Goal: Task Accomplishment & Management: Manage account settings

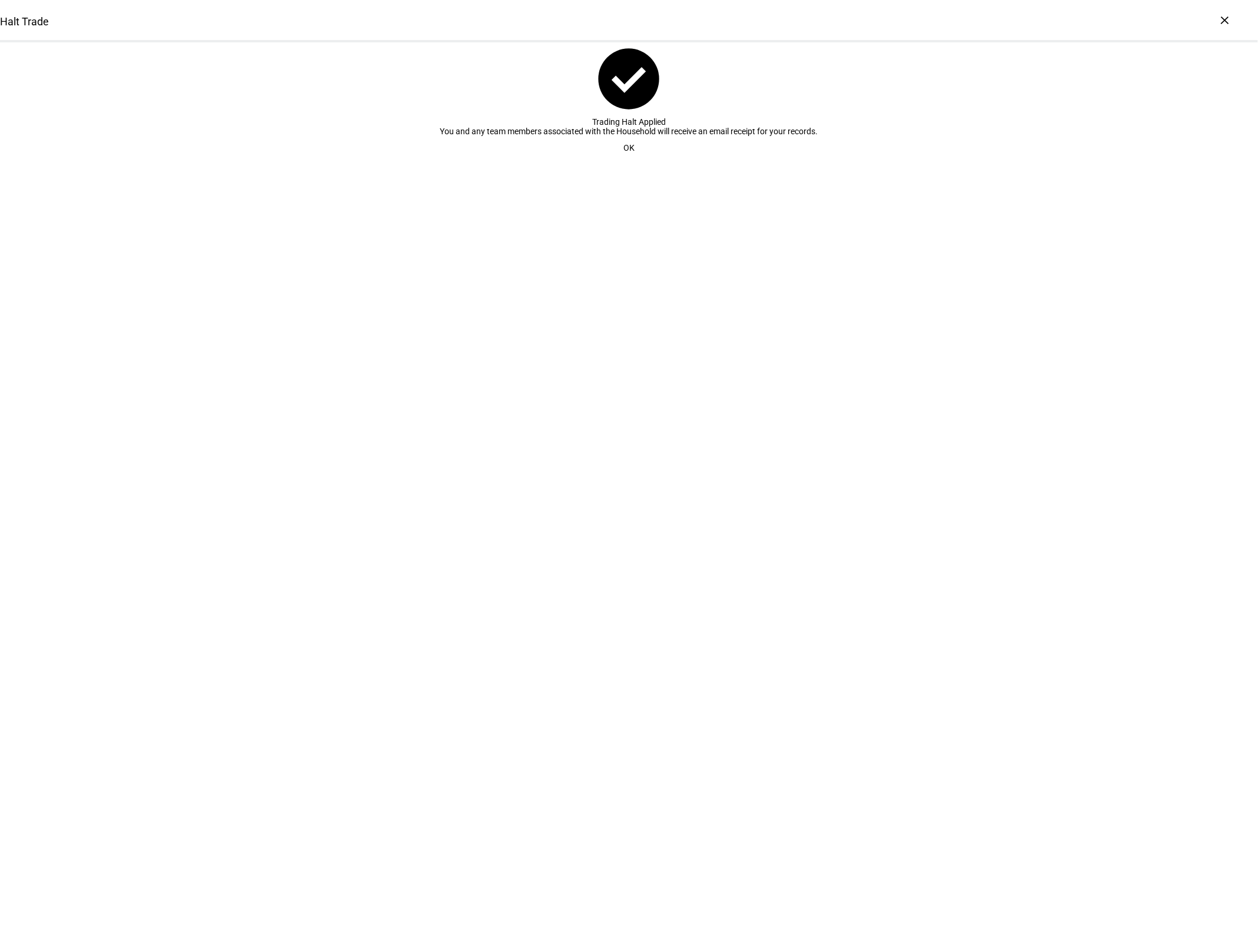
click at [636, 159] on span at bounding box center [629, 148] width 40 height 23
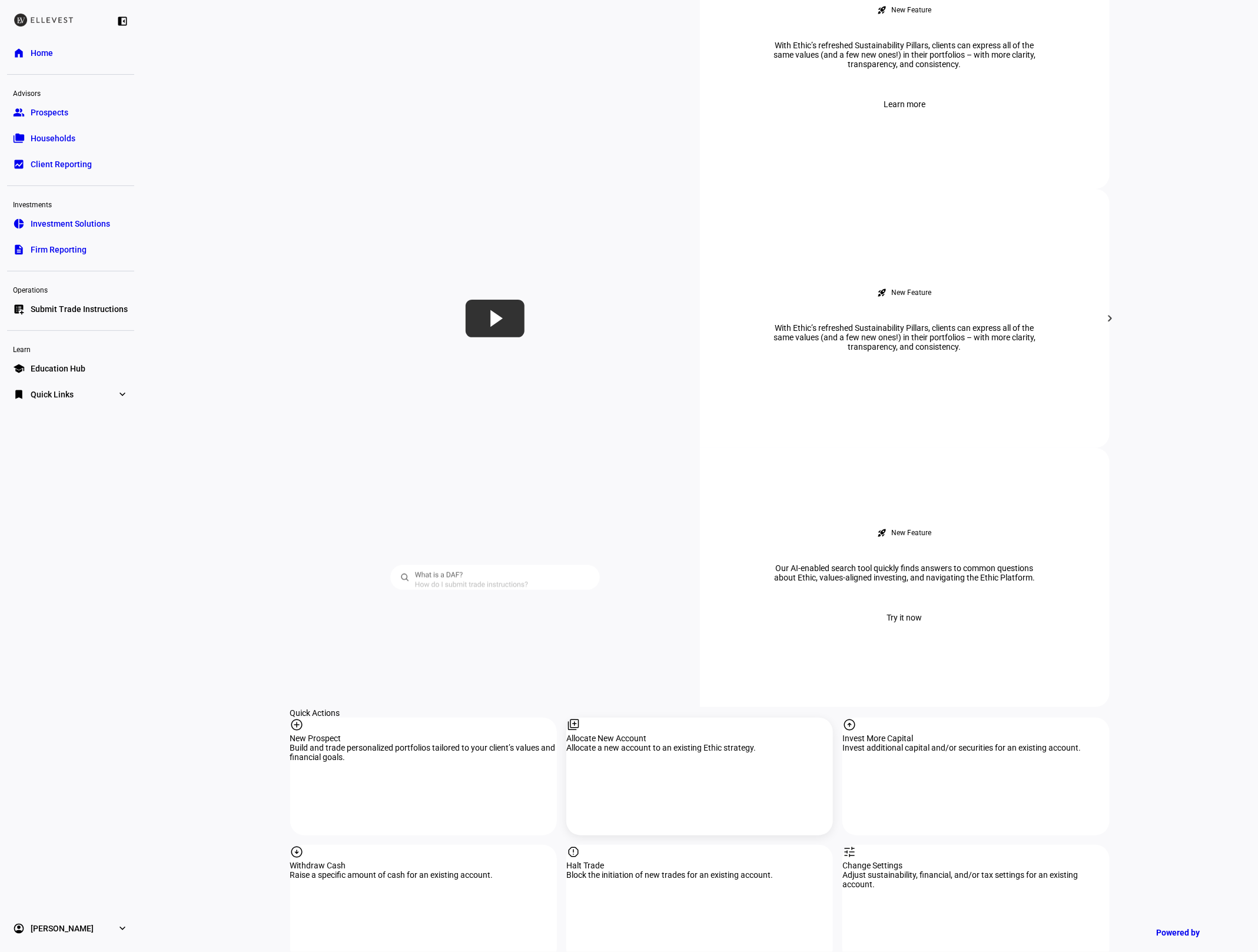
scroll to position [788, 0]
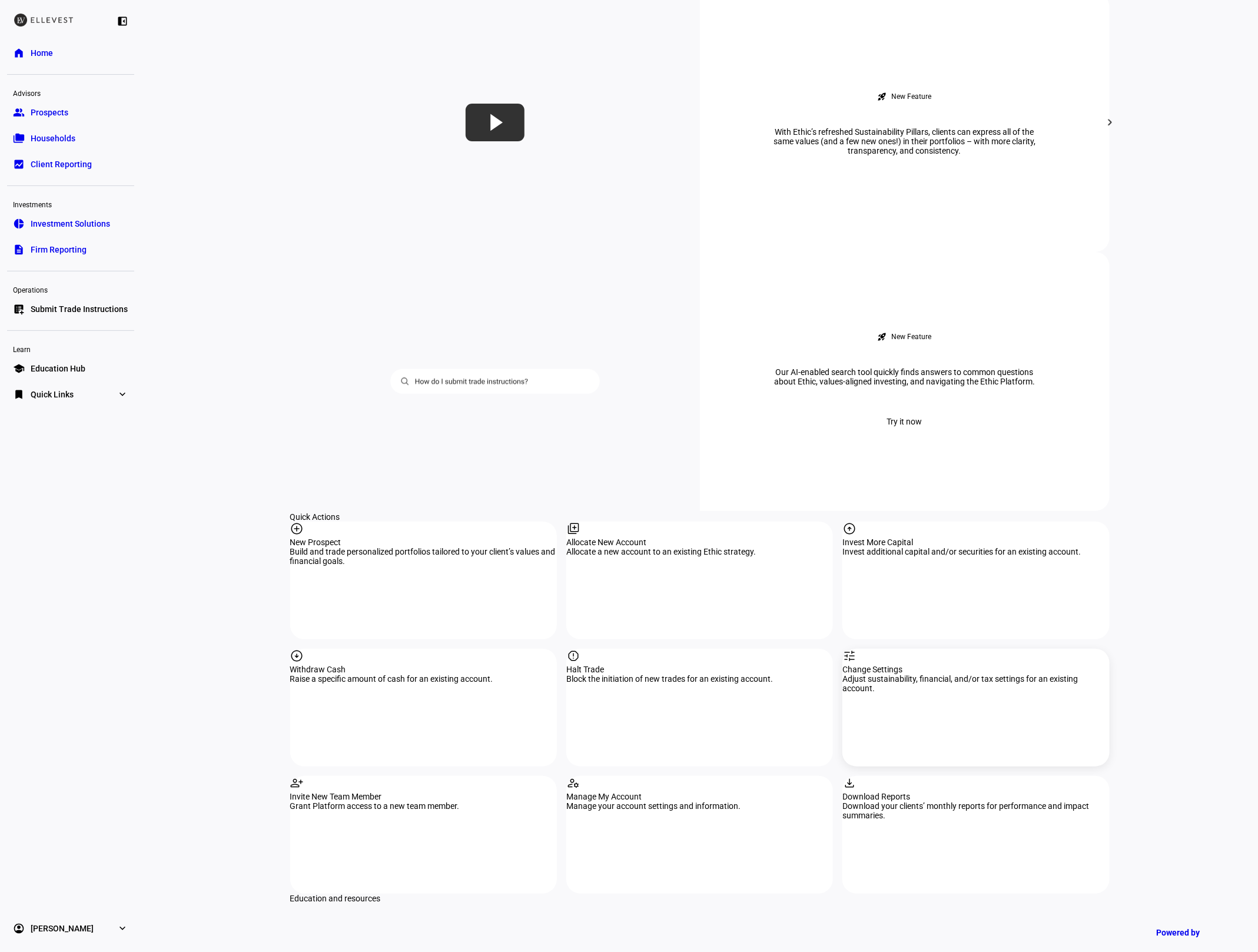
click at [914, 665] on div "Change Settings" at bounding box center [975, 670] width 267 height 9
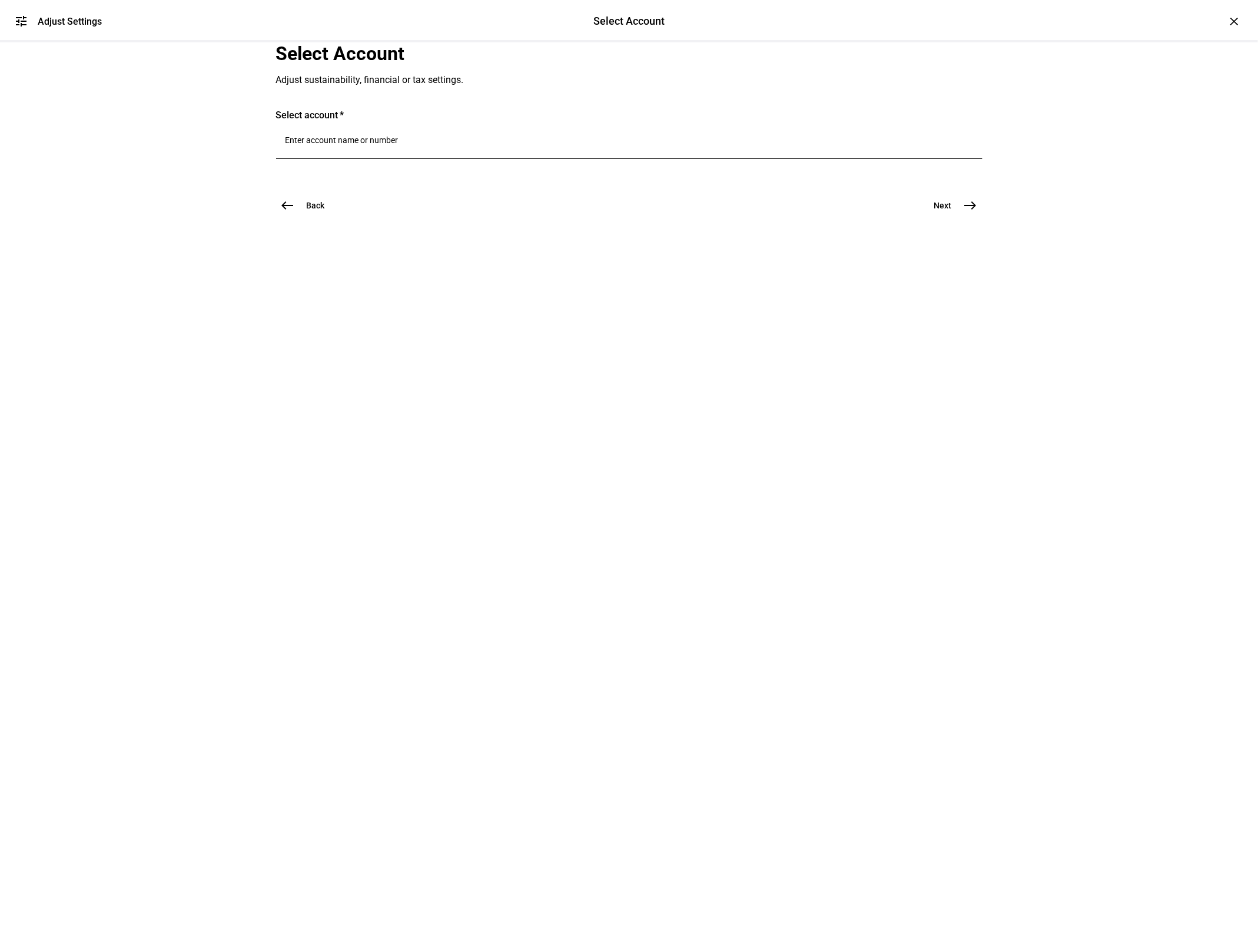
click at [490, 145] on input "Number" at bounding box center [629, 140] width 688 height 9
type input "[PERSON_NAME]"
drag, startPoint x: 429, startPoint y: 341, endPoint x: 428, endPoint y: 356, distance: 15.0
click at [429, 341] on span "[PERSON_NAME]" at bounding box center [472, 329] width 315 height 28
click at [428, 356] on span "[PERSON_NAME]" at bounding box center [404, 353] width 142 height 13
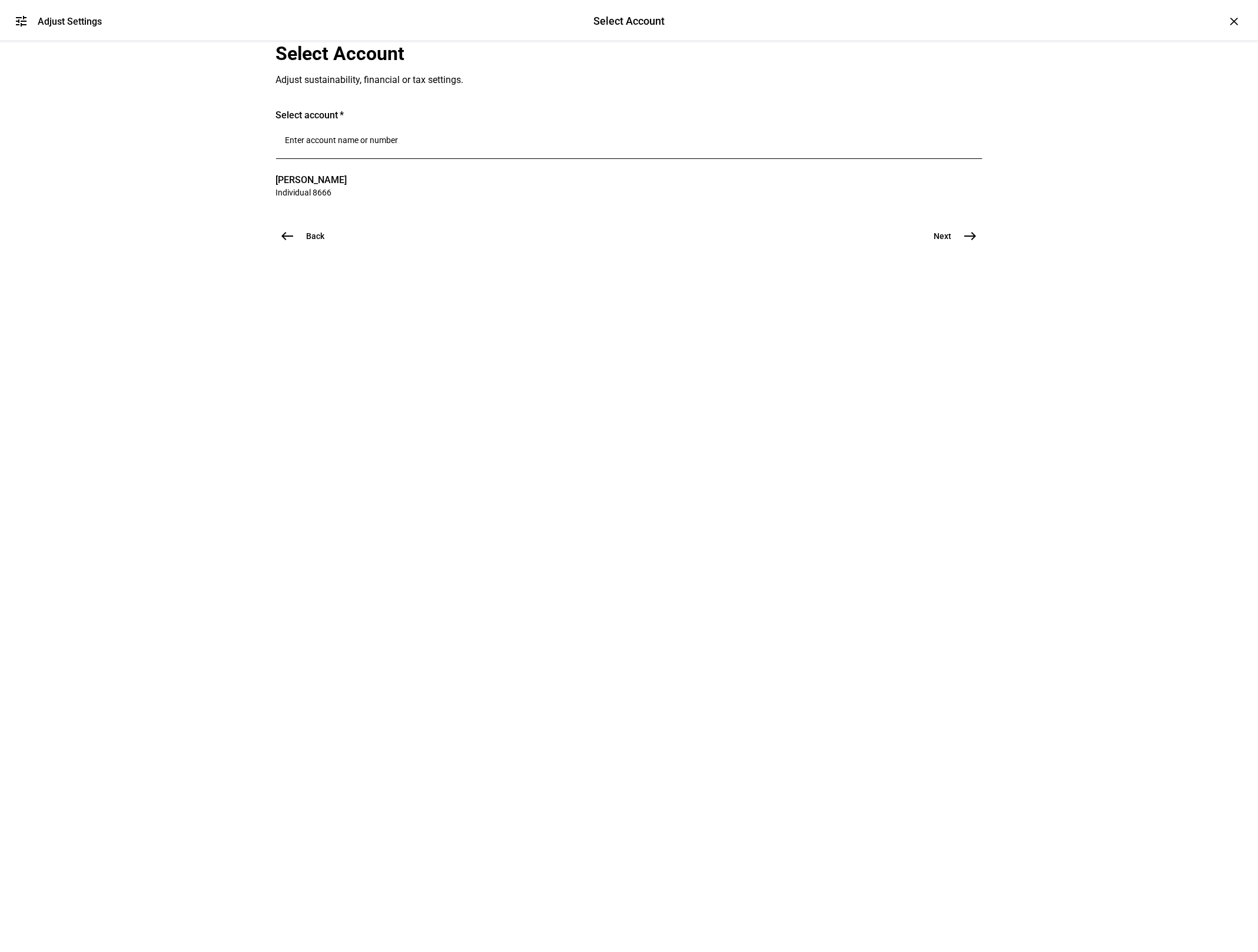
click at [964, 243] on mat-icon "east" at bounding box center [971, 236] width 14 height 14
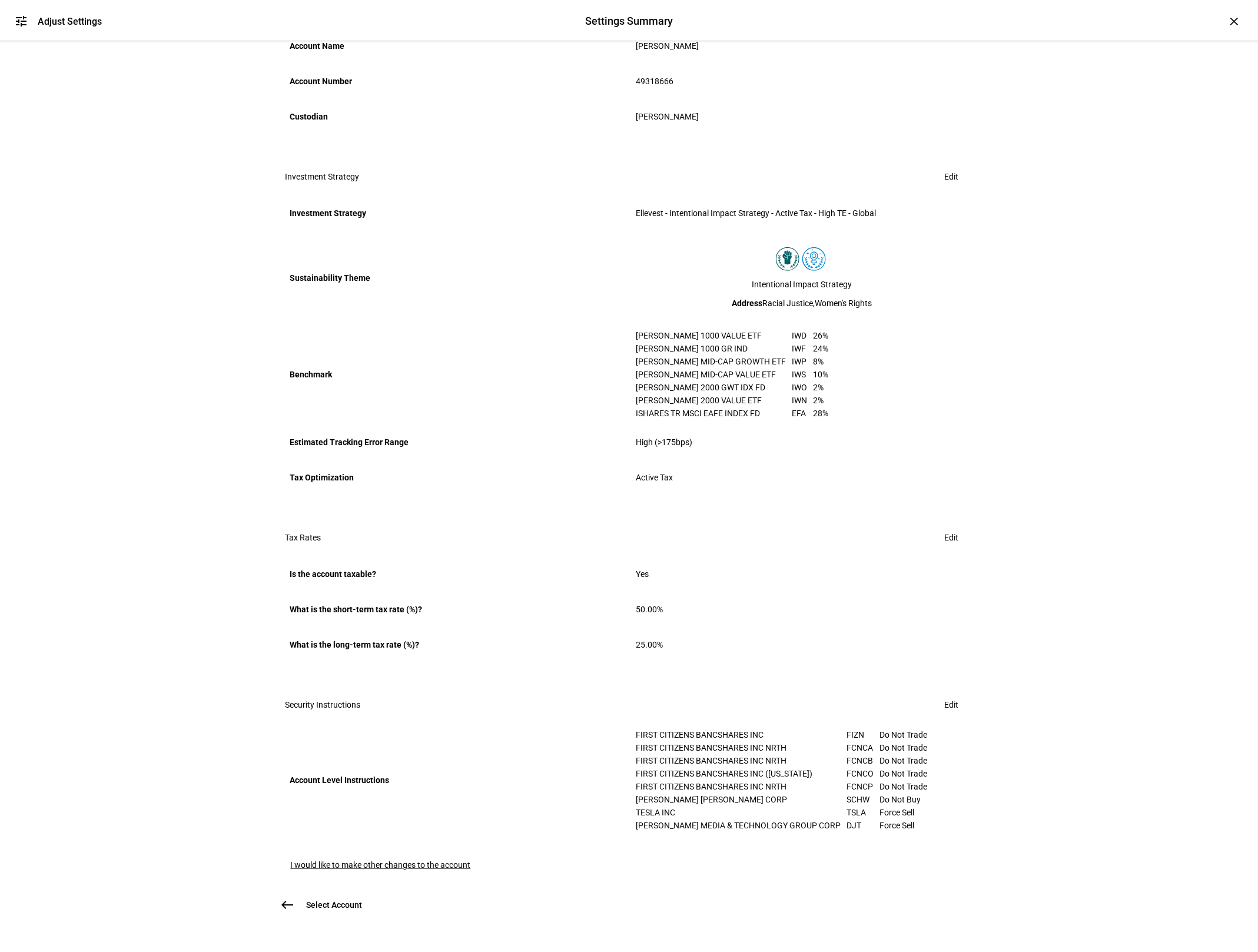
scroll to position [357, 0]
click at [384, 860] on span "I would like to make other changes to the account" at bounding box center [381, 865] width 180 height 9
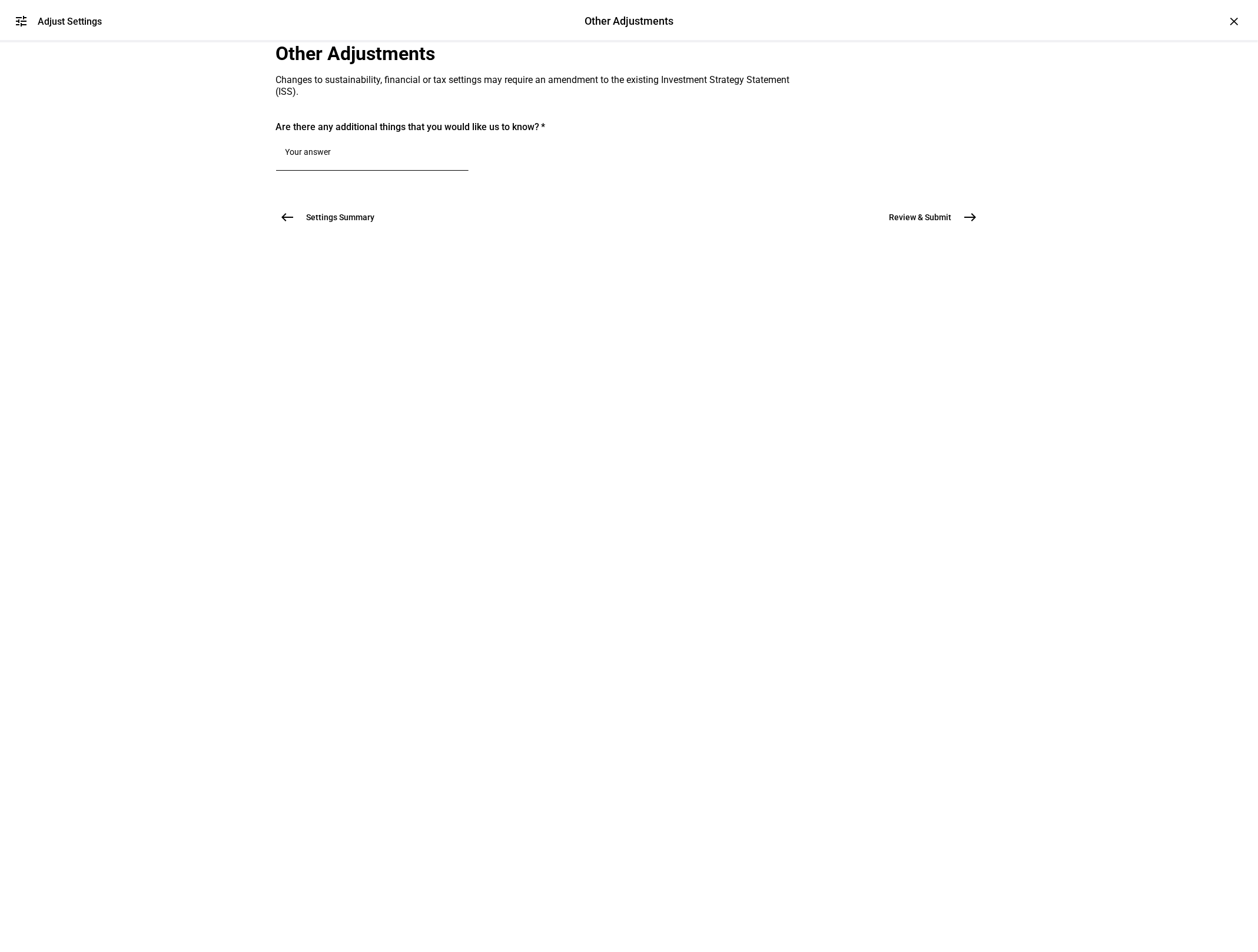
scroll to position [0, 0]
click at [378, 162] on textarea at bounding box center [373, 154] width 174 height 14
type textarea "Please rebalance to replenish cash to ~1% of account's value. Thanks!"
click at [925, 243] on button "Review & Submit east" at bounding box center [929, 232] width 107 height 23
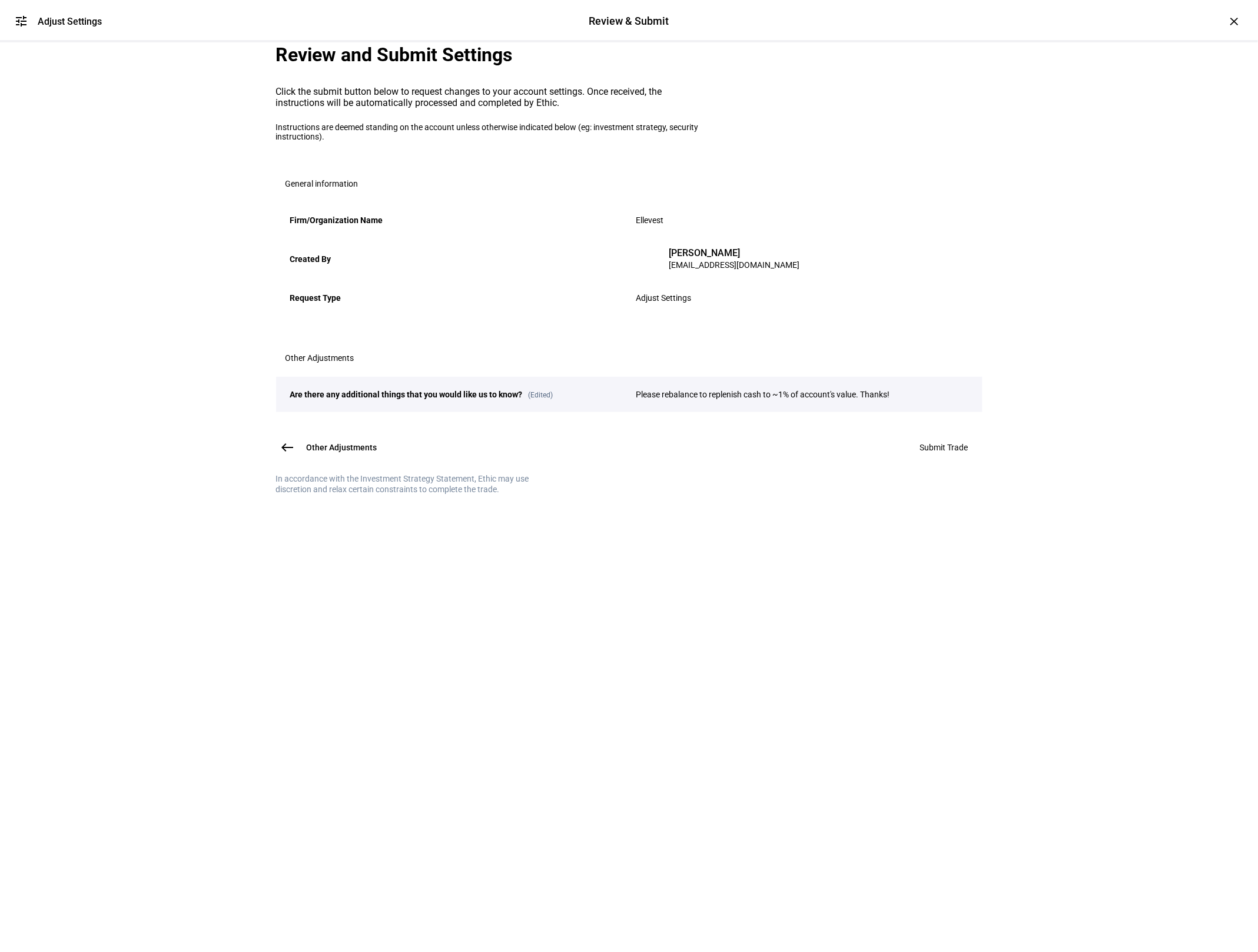
click at [967, 495] on plt-review-page "Review and Submit Settings Click the submit button below to request changes to …" at bounding box center [629, 269] width 706 height 452
click at [960, 459] on button "Submit Trade" at bounding box center [944, 448] width 77 height 23
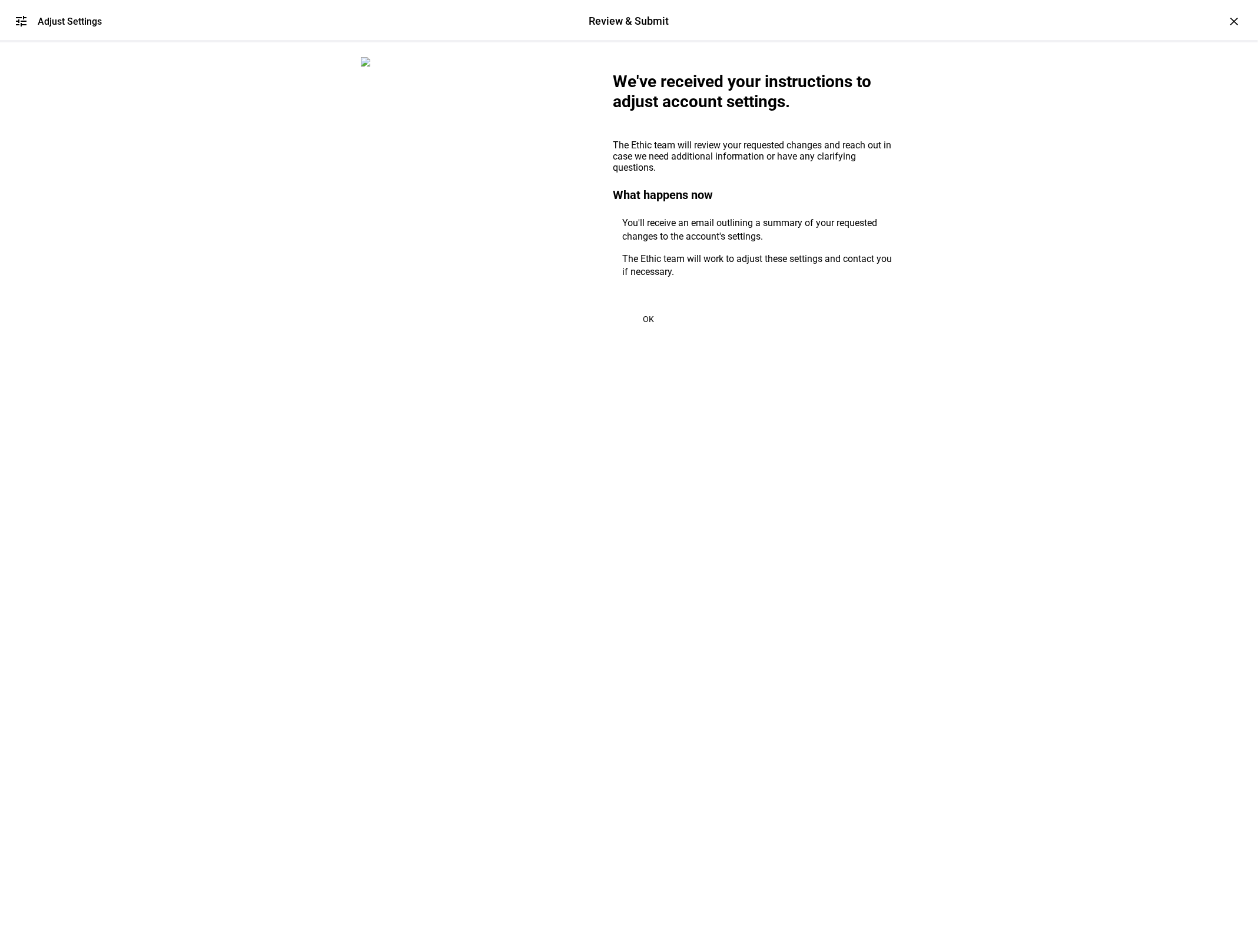
click at [647, 324] on span "OK" at bounding box center [648, 319] width 11 height 9
